Goal: Book appointment/travel/reservation

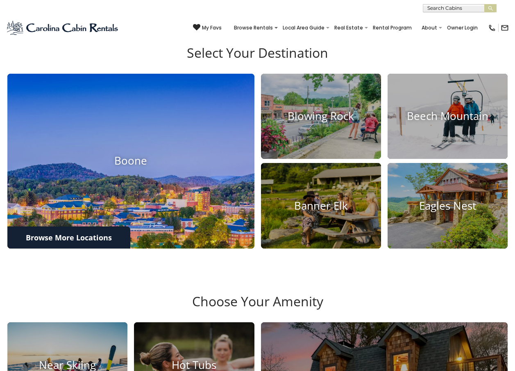
scroll to position [246, 0]
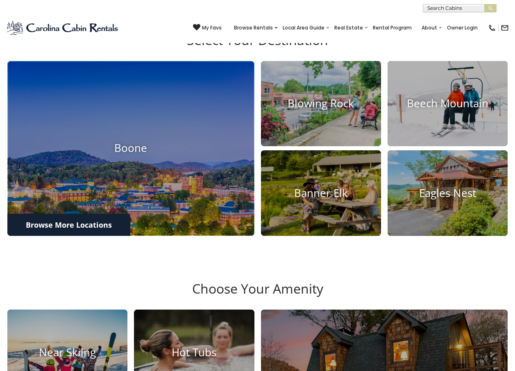
drag, startPoint x: 131, startPoint y: 239, endPoint x: 131, endPoint y: 245, distance: 5.8
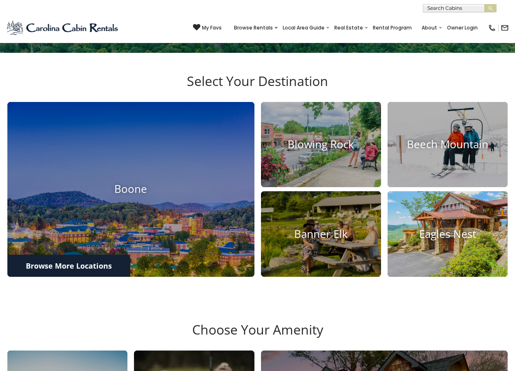
scroll to position [451, 0]
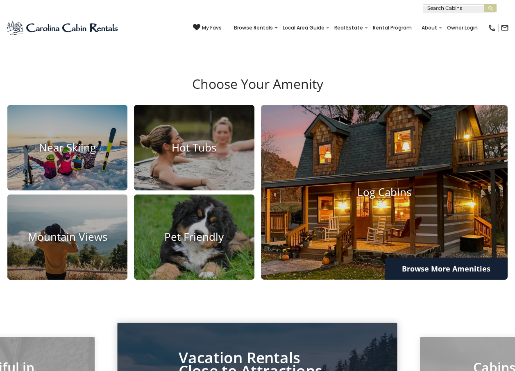
click at [396, 244] on img at bounding box center [384, 192] width 272 height 193
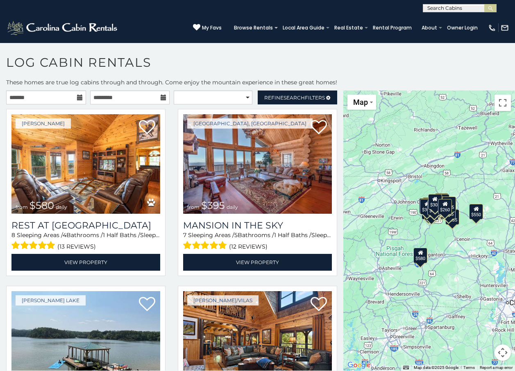
click at [434, 330] on div "$580 $395 $550 $349 $400 $451 $315 $380 $410 $330 $400 $350 $320 $395 $325 $245…" at bounding box center [430, 231] width 172 height 280
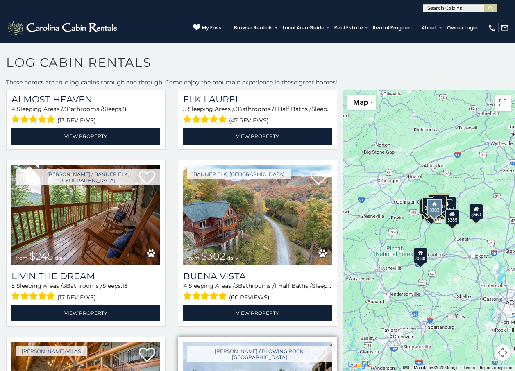
scroll to position [2132, 0]
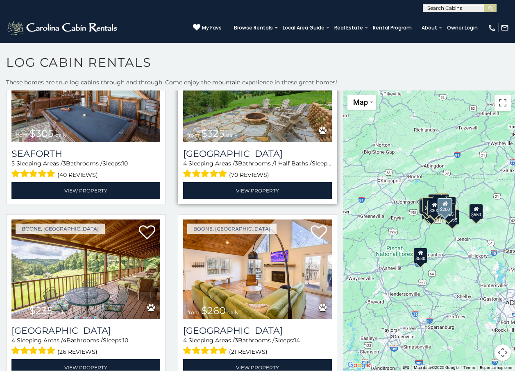
scroll to position [5, 0]
